Goal: Task Accomplishment & Management: Use online tool/utility

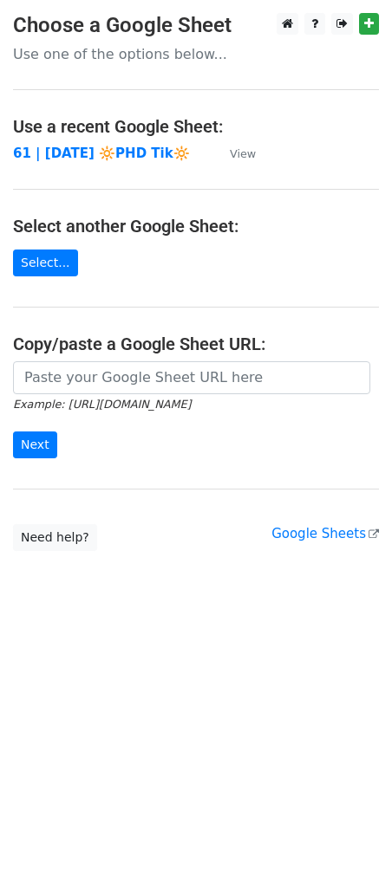
click at [106, 159] on td "61 | [DATE] 🔆PHD Tik🔆" at bounding box center [112, 154] width 199 height 20
click at [80, 152] on strong "61 | [DATE] 🔆PHD Tik🔆" at bounding box center [101, 154] width 177 height 16
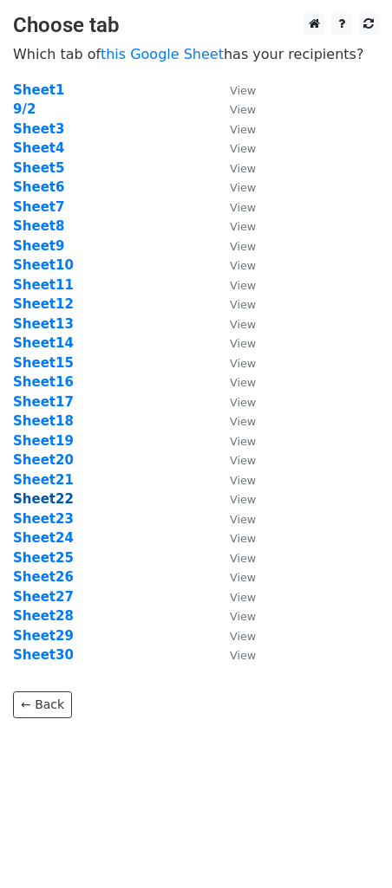
click at [56, 505] on strong "Sheet22" at bounding box center [43, 499] width 61 height 16
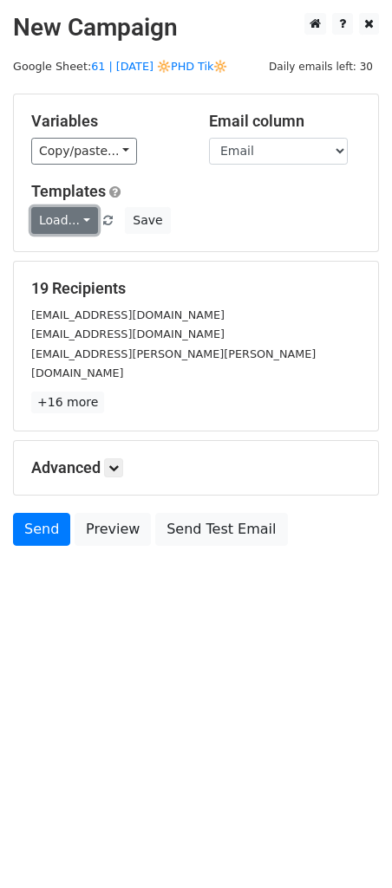
click at [59, 217] on link "Load..." at bounding box center [64, 220] width 67 height 27
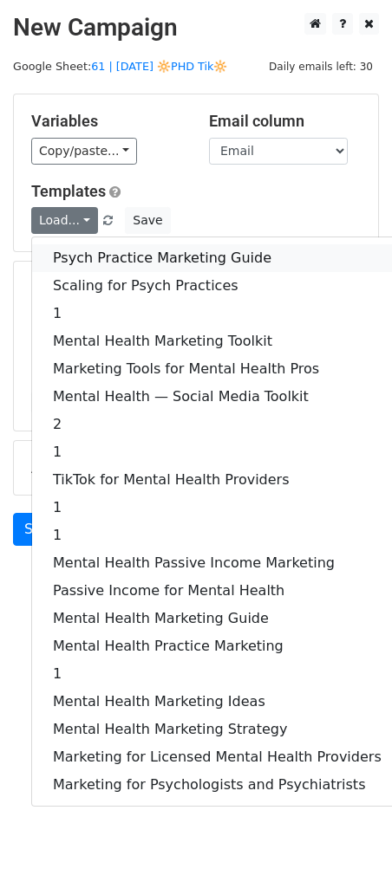
click at [75, 251] on link "Psych Practice Marketing Guide" at bounding box center [217, 258] width 370 height 28
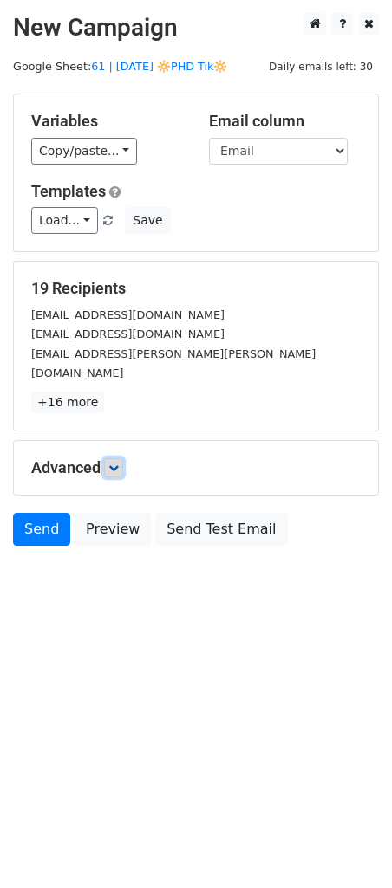
click at [116, 463] on icon at bounding box center [113, 468] width 10 height 10
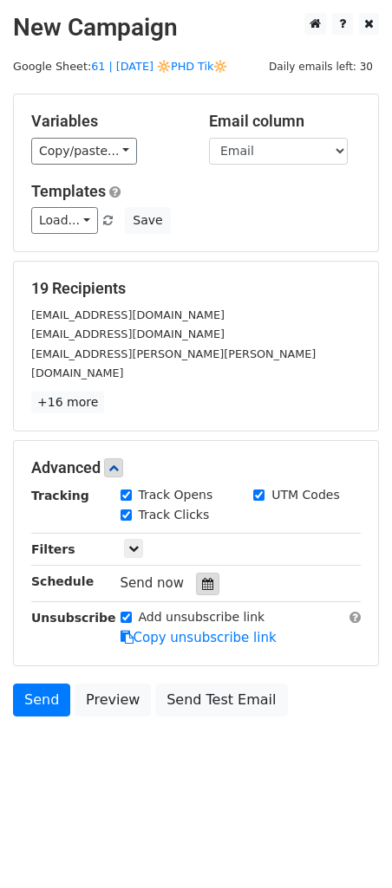
click at [201, 573] on div at bounding box center [207, 584] width 23 height 23
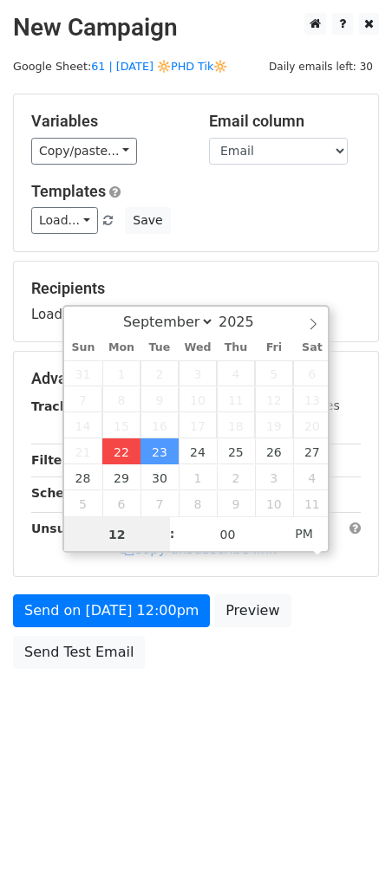
type input "2025-09-22 12:00"
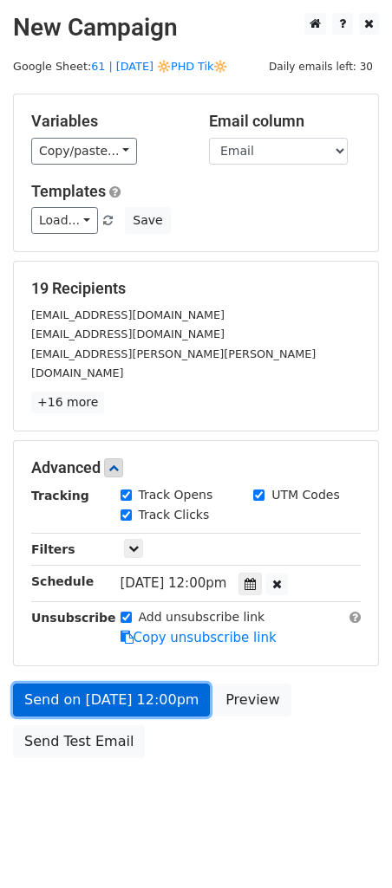
click at [113, 684] on link "Send on Sep 22 at 12:00pm" at bounding box center [111, 699] width 197 height 33
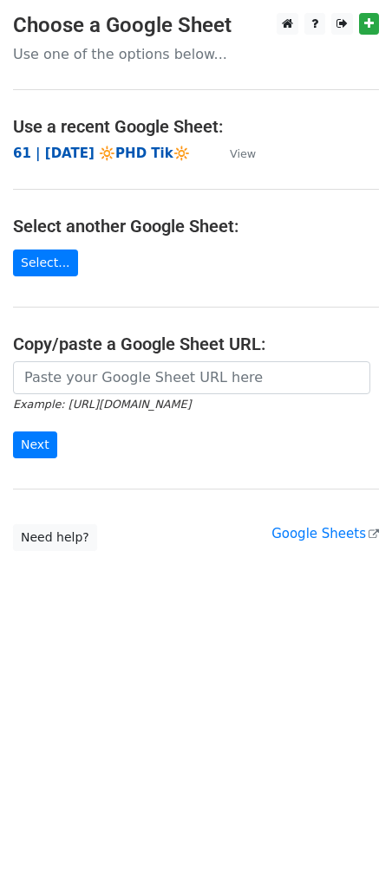
click at [114, 155] on strong "61 | [DATE] 🔆PHD Tik🔆" at bounding box center [101, 154] width 177 height 16
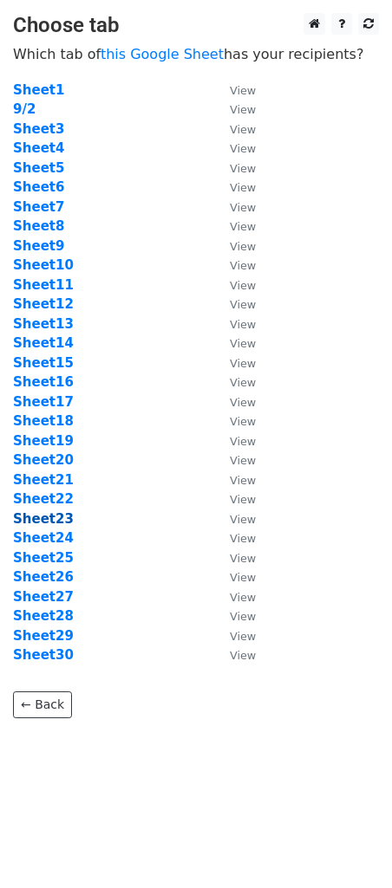
click at [46, 518] on strong "Sheet23" at bounding box center [43, 519] width 61 height 16
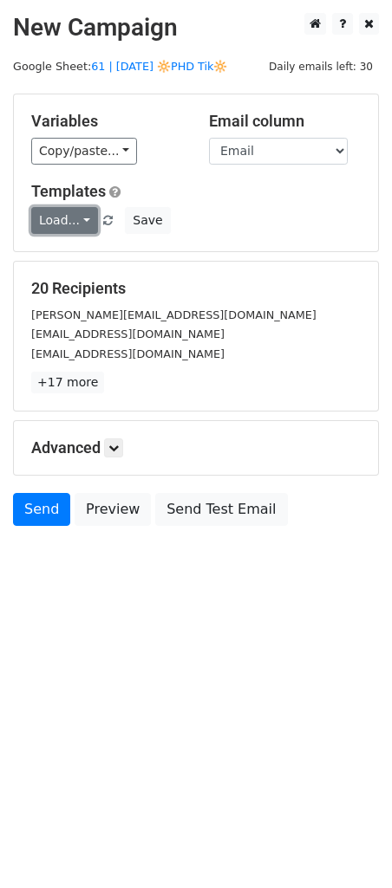
click at [59, 226] on link "Load..." at bounding box center [64, 220] width 67 height 27
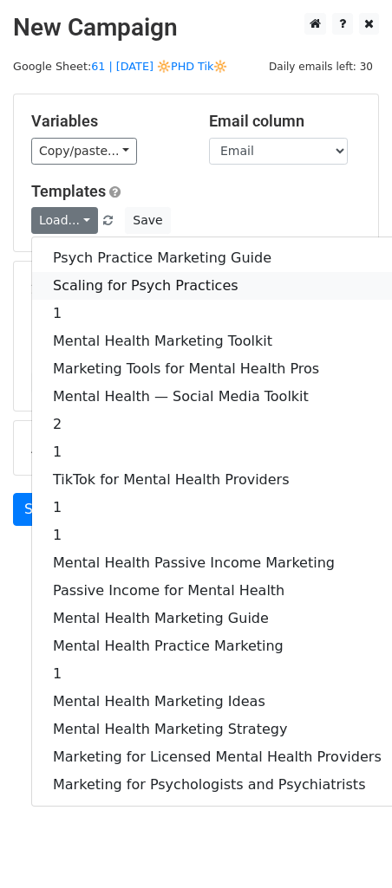
click at [92, 275] on link "Scaling for Psych Practices" at bounding box center [217, 286] width 370 height 28
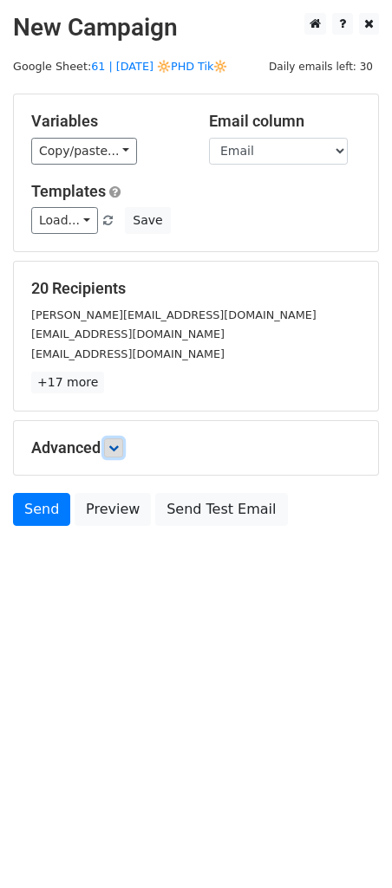
click at [119, 443] on icon at bounding box center [113, 448] width 10 height 10
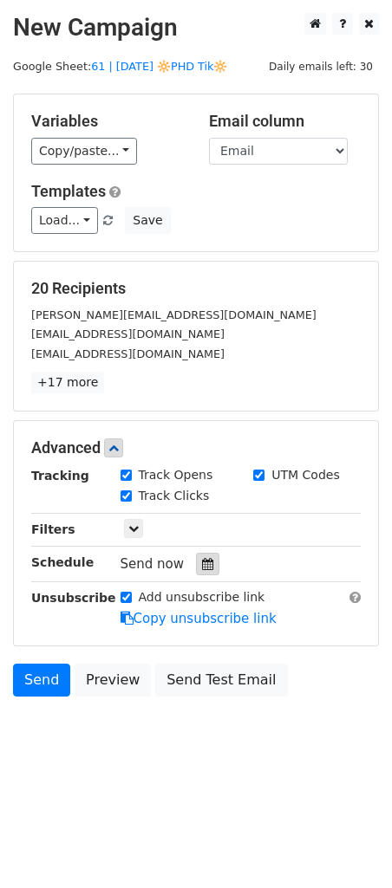
click at [202, 560] on icon at bounding box center [207, 564] width 11 height 12
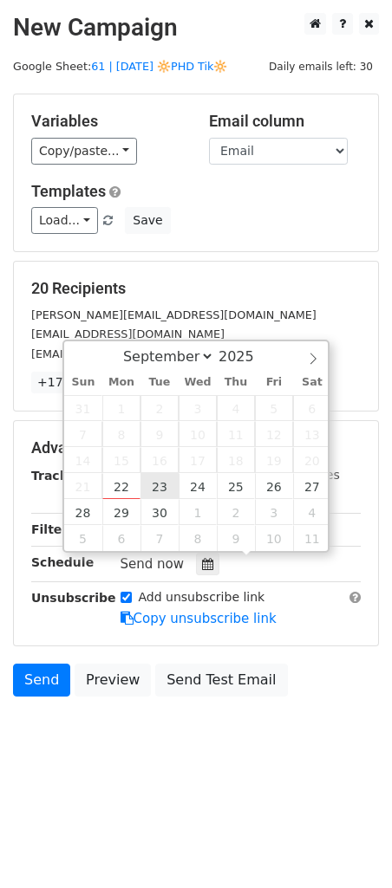
type input "[DATE] 12:00"
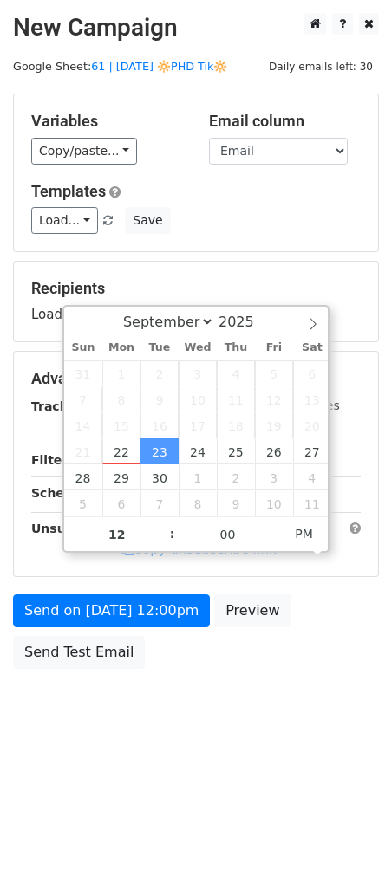
click at [160, 631] on div "Send on [DATE] 12:00pm Preview Send Test Email" at bounding box center [196, 635] width 392 height 83
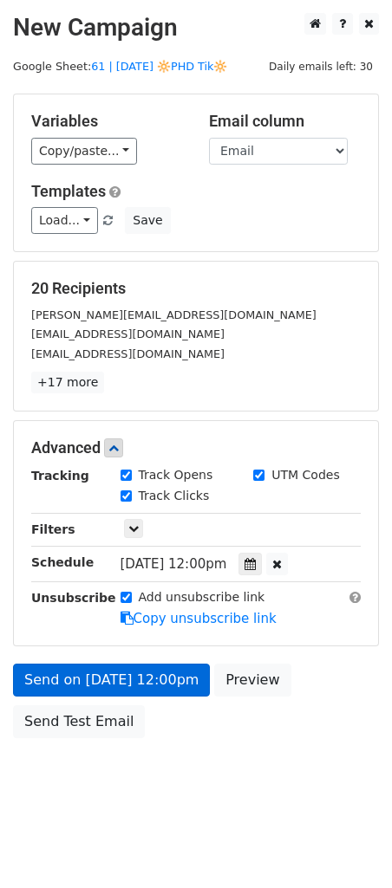
click at [162, 618] on link "Copy unsubscribe link" at bounding box center [198, 619] width 156 height 16
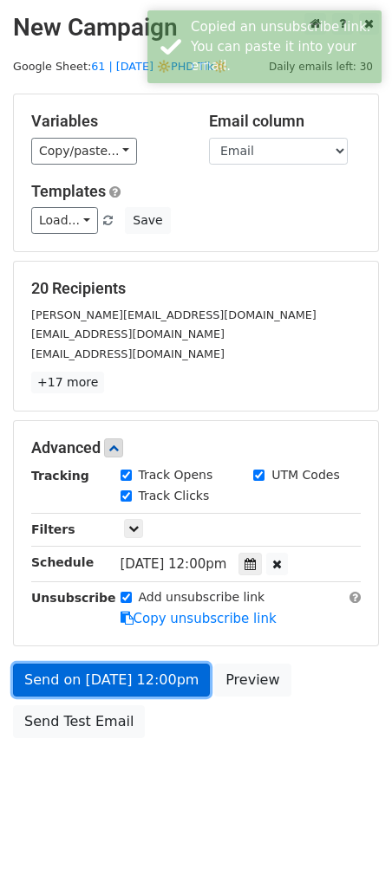
click at [161, 673] on link "Send on [DATE] 12:00pm" at bounding box center [111, 679] width 197 height 33
